Goal: Check status: Check status

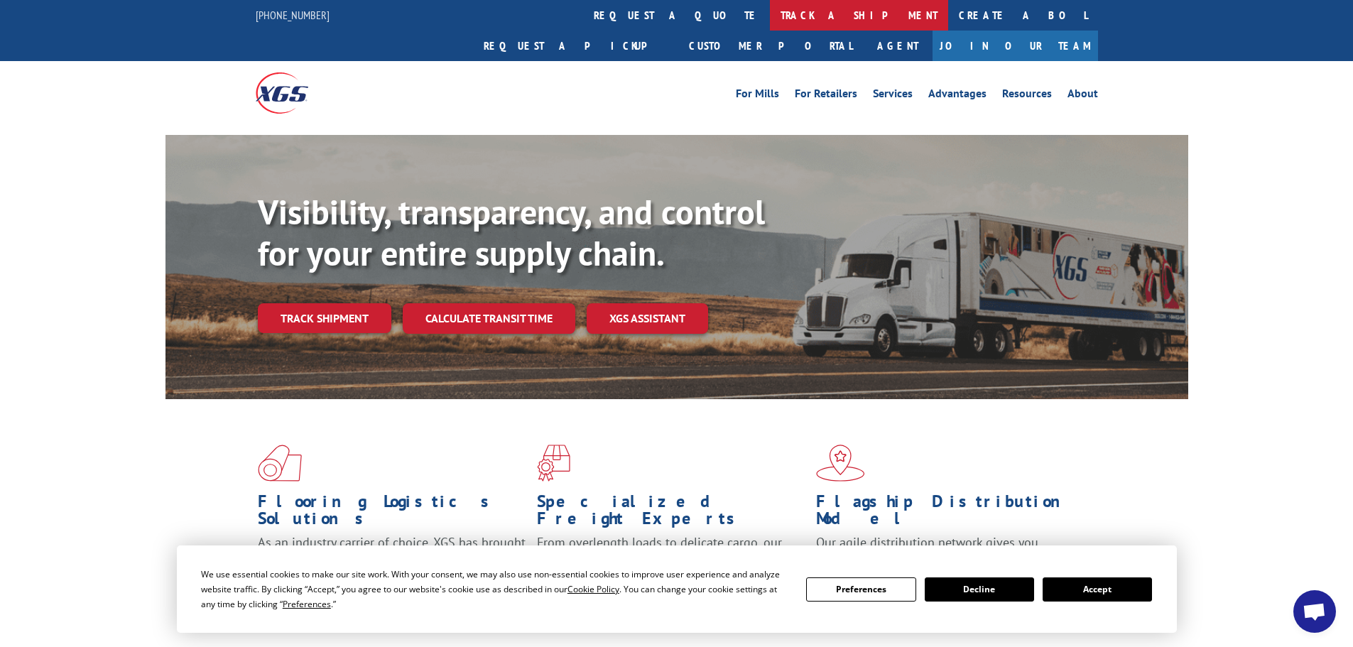
click at [770, 12] on link "track a shipment" at bounding box center [859, 15] width 178 height 31
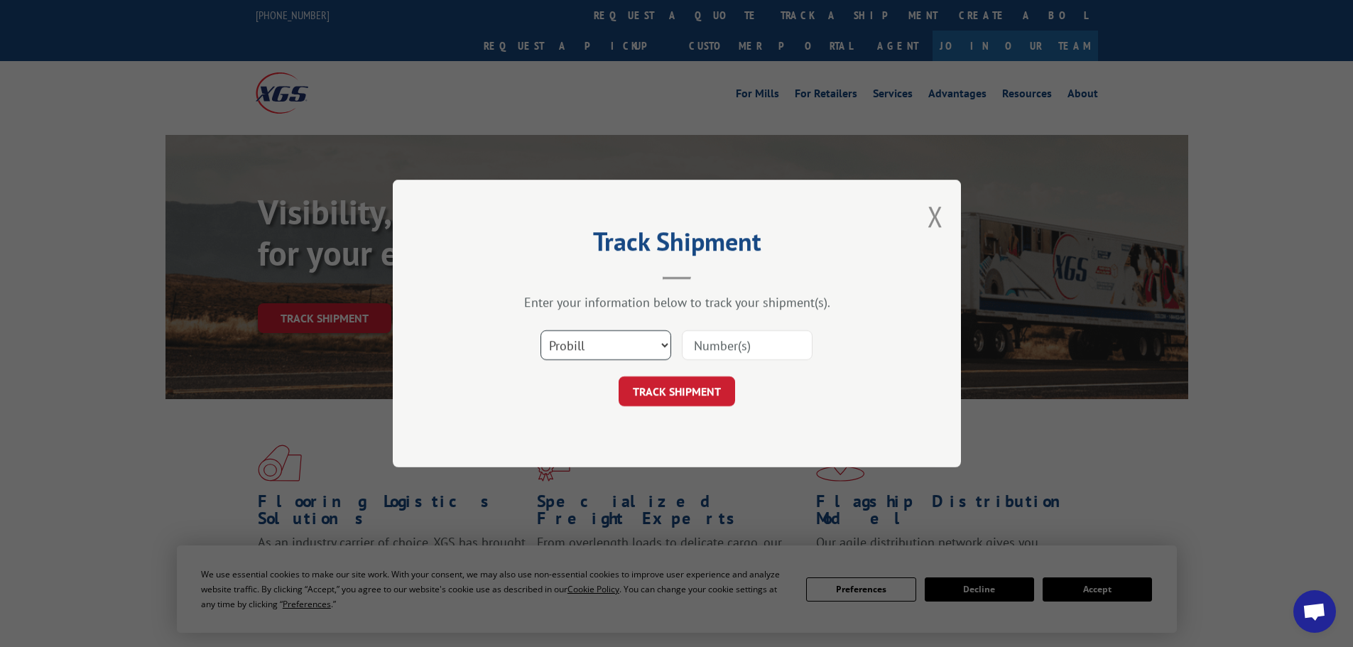
click at [611, 359] on select "Select category... Probill BOL PO" at bounding box center [606, 345] width 131 height 30
select select "bol"
click at [541, 330] on select "Select category... Probill BOL PO" at bounding box center [606, 345] width 131 height 30
click at [730, 352] on input at bounding box center [747, 345] width 131 height 30
type input "5549083"
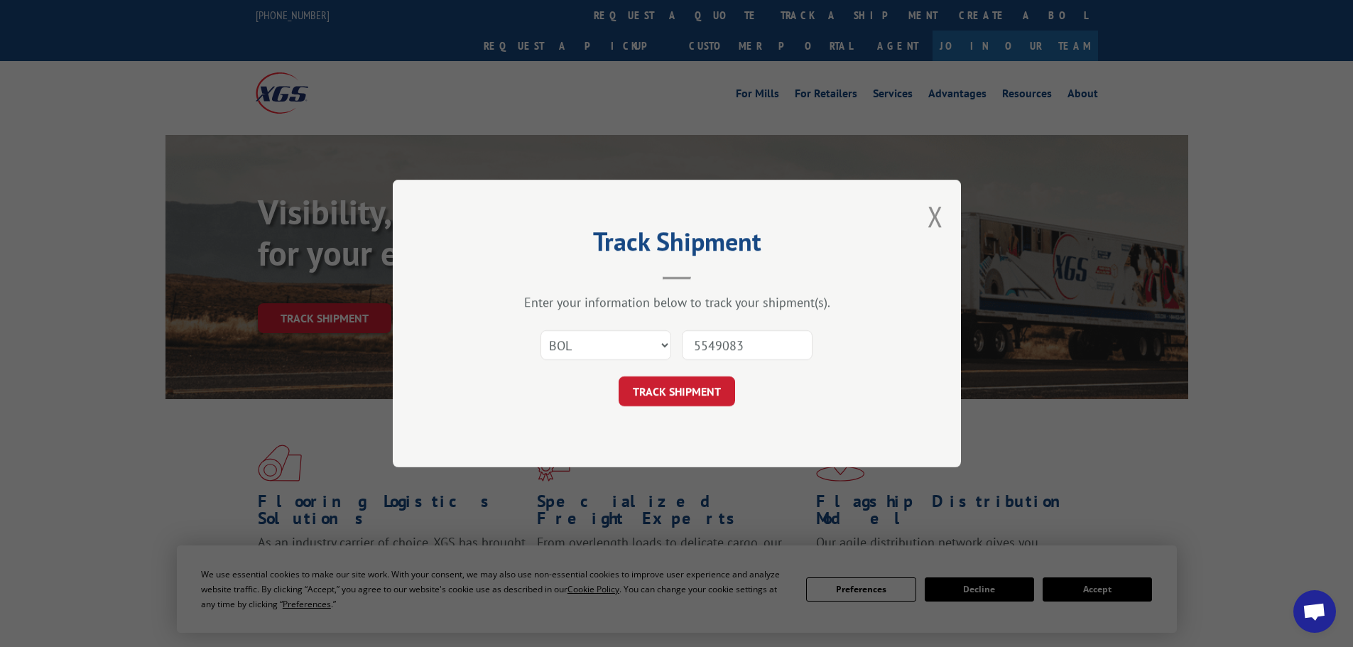
click button "TRACK SHIPMENT" at bounding box center [677, 392] width 117 height 30
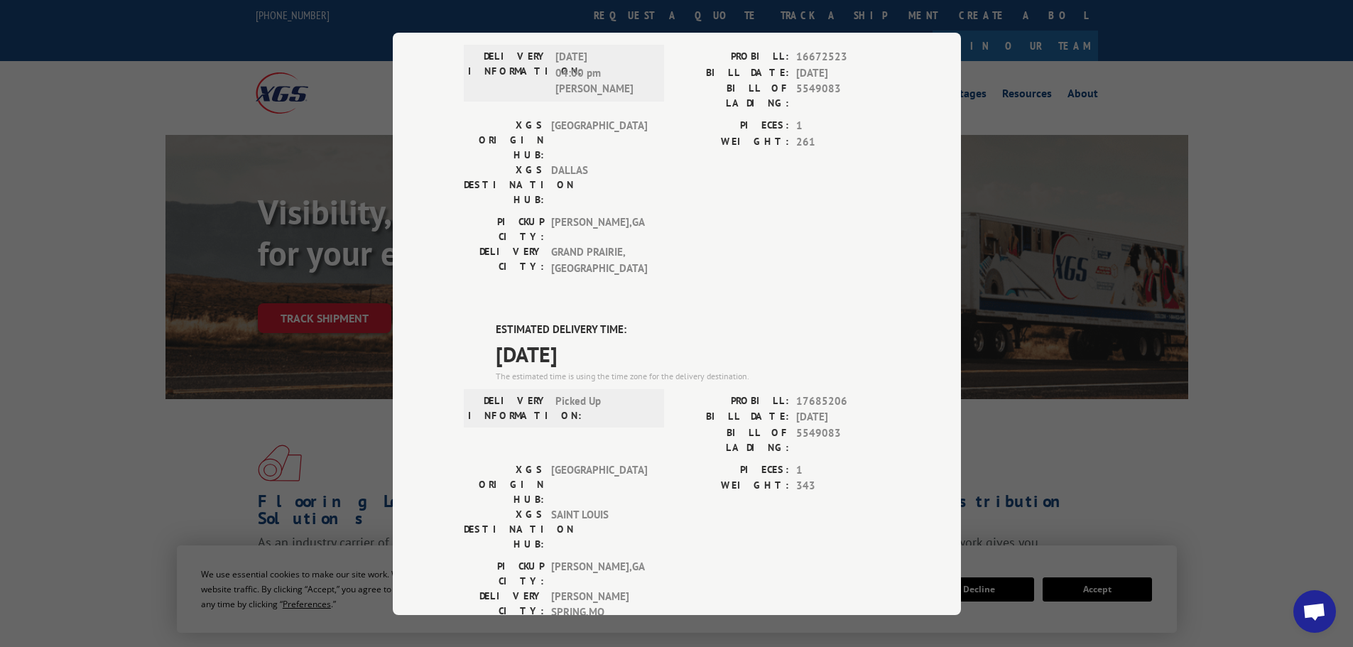
scroll to position [142, 0]
click at [612, 587] on span "[PERSON_NAME] SPRING , [GEOGRAPHIC_DATA]" at bounding box center [599, 603] width 96 height 32
click at [860, 557] on div "PICKUP CITY: [GEOGRAPHIC_DATA] , [GEOGRAPHIC_DATA]: [GEOGRAPHIC_DATA] , [GEOGRA…" at bounding box center [677, 591] width 426 height 69
drag, startPoint x: 853, startPoint y: 330, endPoint x: 730, endPoint y: 337, distance: 123.2
click at [730, 408] on div "BILL DATE: [DATE]" at bounding box center [783, 416] width 213 height 16
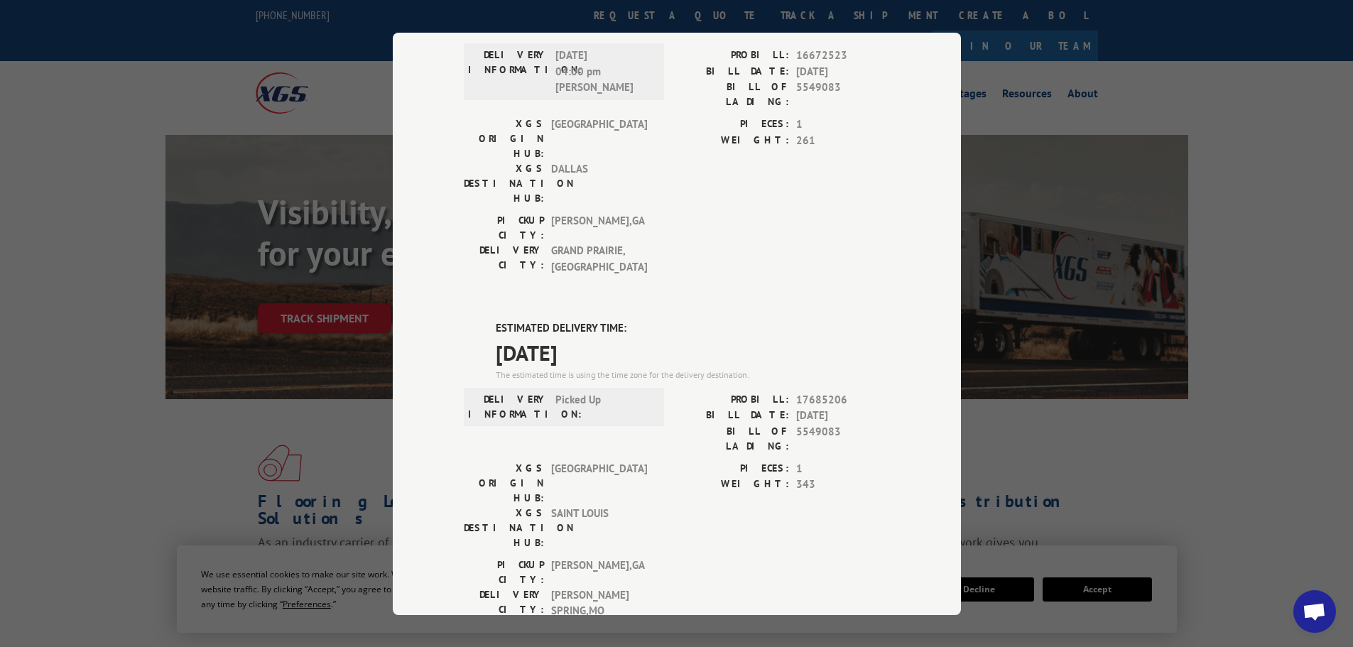
click at [762, 423] on label "BILL OF LADING:" at bounding box center [733, 438] width 112 height 30
drag, startPoint x: 852, startPoint y: 330, endPoint x: 748, endPoint y: 336, distance: 103.9
click at [738, 408] on div "BILL DATE: [DATE]" at bounding box center [783, 416] width 213 height 16
click at [801, 460] on span "1" at bounding box center [843, 468] width 94 height 16
drag, startPoint x: 867, startPoint y: 326, endPoint x: 716, endPoint y: 337, distance: 151.0
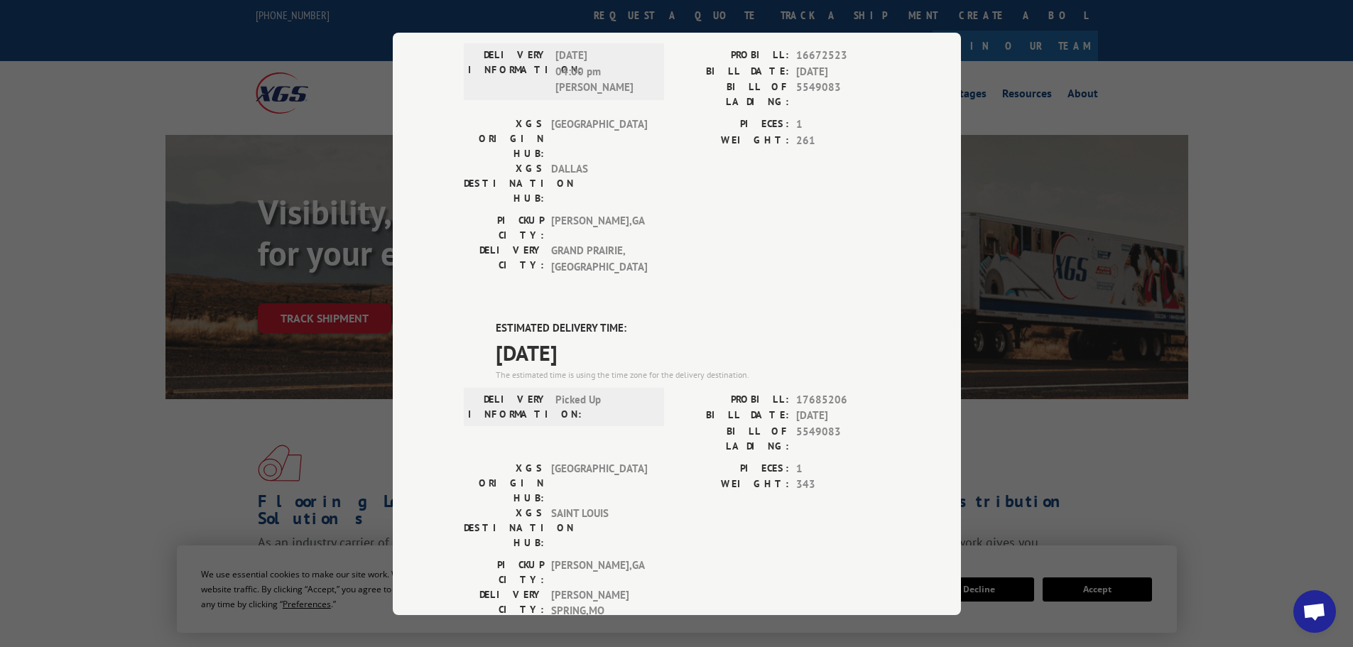
click at [716, 408] on div "BILL DATE: [DATE]" at bounding box center [783, 416] width 213 height 16
click at [746, 423] on label "BILL OF LADING:" at bounding box center [733, 438] width 112 height 30
drag, startPoint x: 465, startPoint y: 252, endPoint x: 565, endPoint y: 323, distance: 123.2
click at [710, 320] on div "ESTIMATED DELIVERY TIME: [DATE] The estimated time is using the time zone for t…" at bounding box center [677, 576] width 426 height 513
click at [464, 320] on div "ESTIMATED DELIVERY TIME: [DATE] The estimated time is using the time zone for t…" at bounding box center [677, 576] width 426 height 513
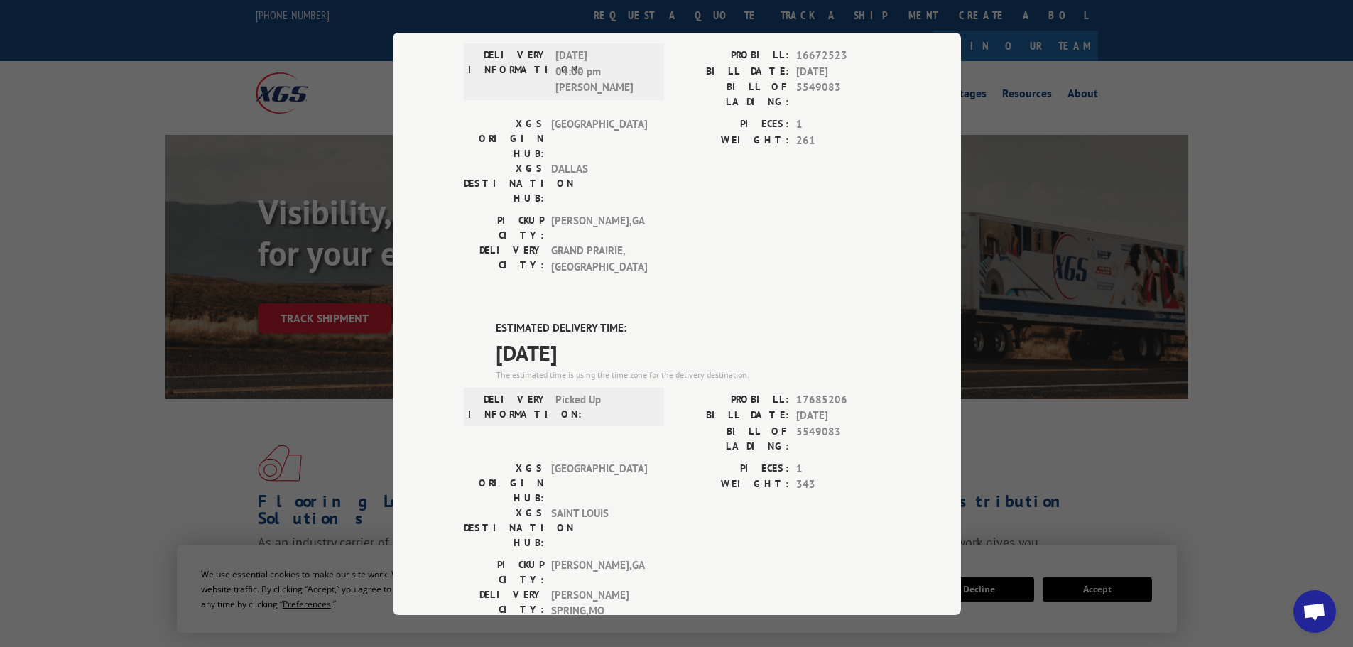
click at [478, 320] on div "ESTIMATED DELIVERY TIME: [DATE] The estimated time is using the time zone for t…" at bounding box center [677, 576] width 426 height 513
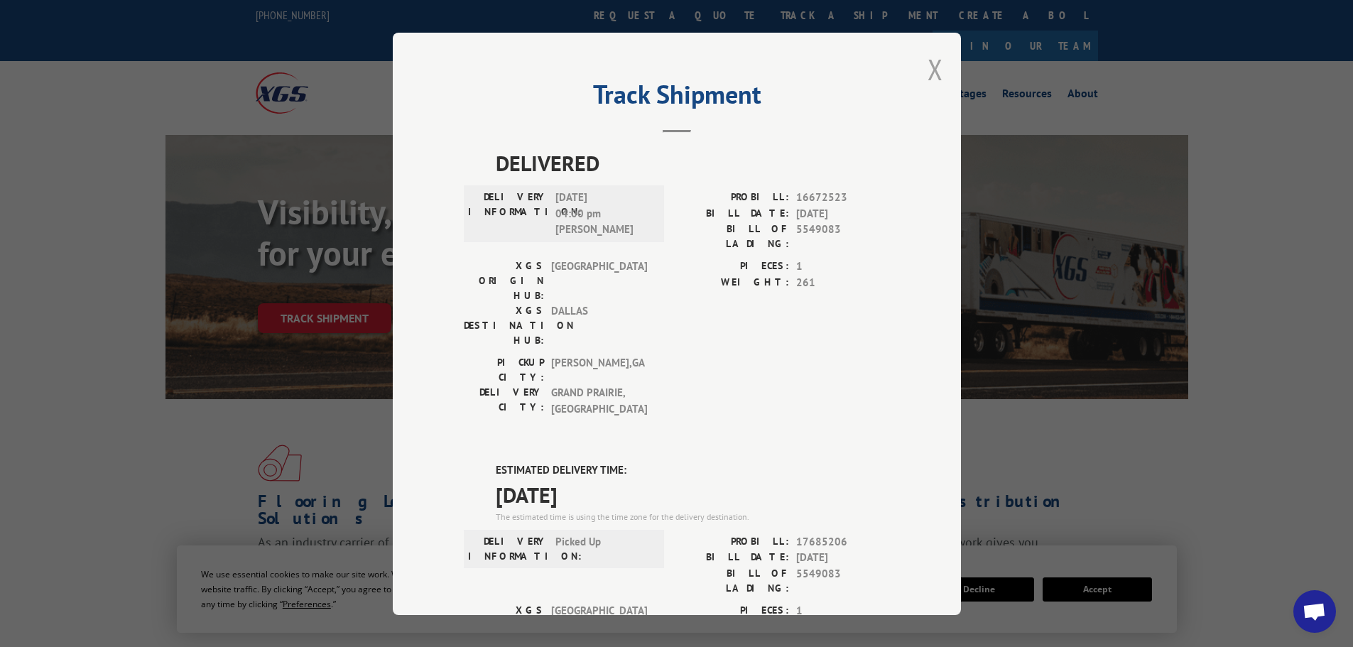
click at [929, 70] on button "Close modal" at bounding box center [936, 69] width 16 height 38
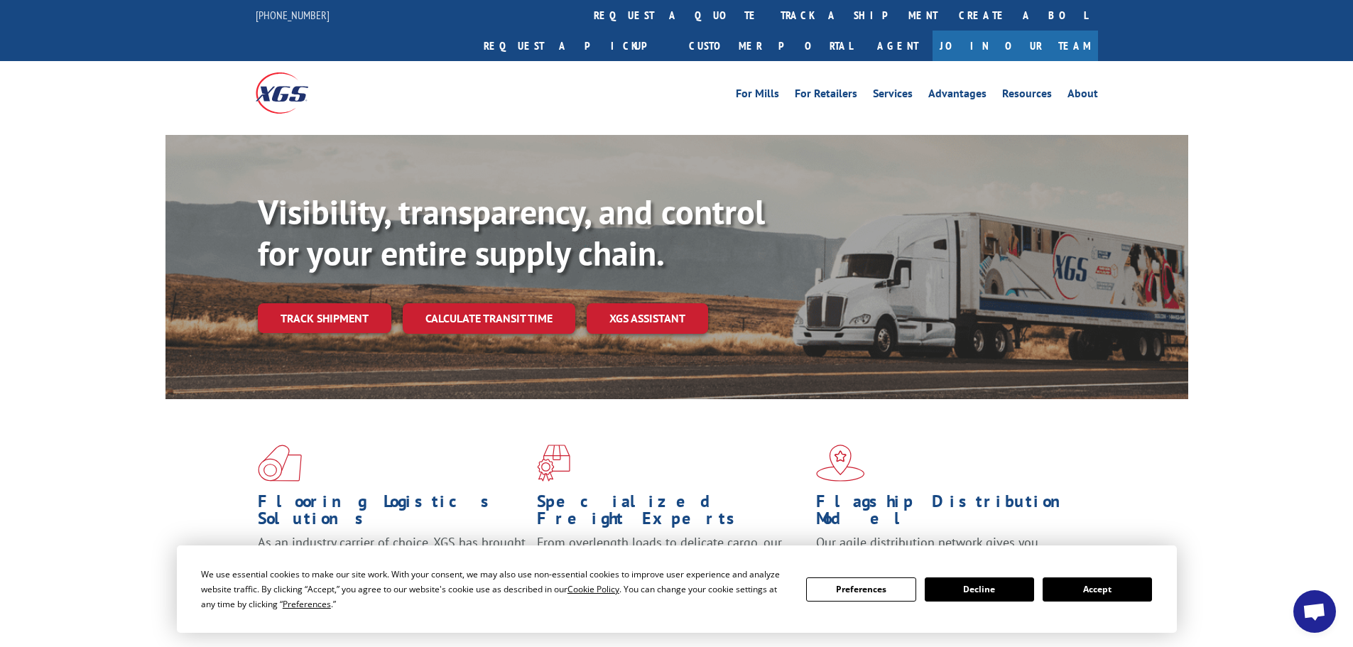
click at [1105, 588] on button "Accept" at bounding box center [1097, 590] width 109 height 24
